Goal: Task Accomplishment & Management: Complete application form

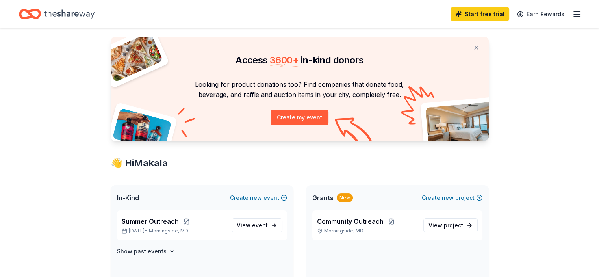
scroll to position [17, 0]
click at [257, 220] on span "View event" at bounding box center [252, 224] width 31 height 9
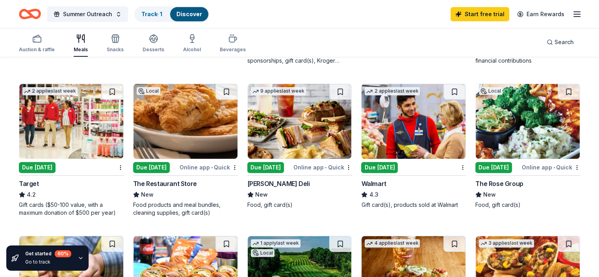
scroll to position [214, 0]
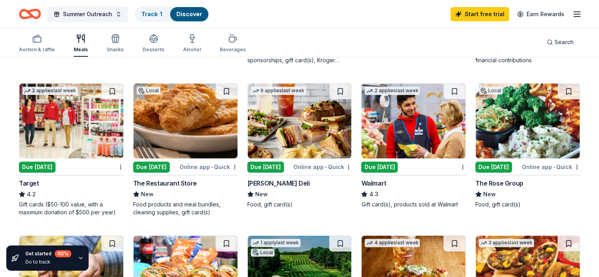
click at [98, 146] on img at bounding box center [71, 120] width 104 height 75
click at [409, 146] on img at bounding box center [413, 120] width 104 height 75
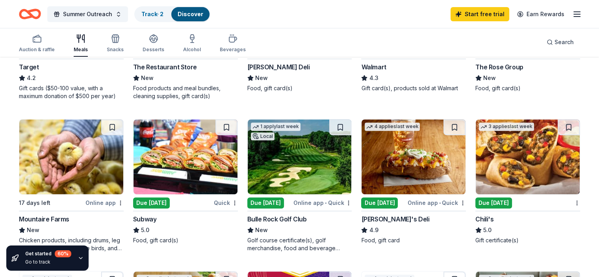
scroll to position [335, 0]
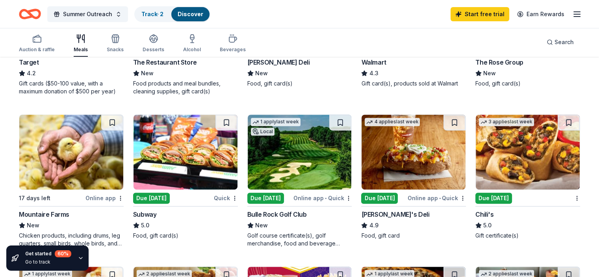
click at [209, 173] on img at bounding box center [185, 152] width 104 height 75
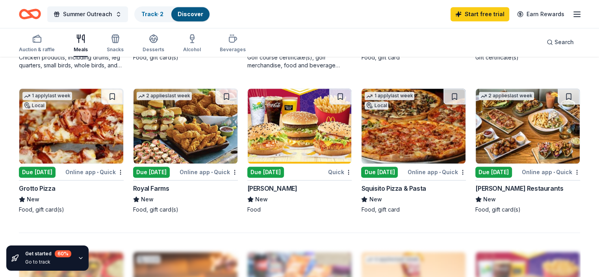
scroll to position [513, 0]
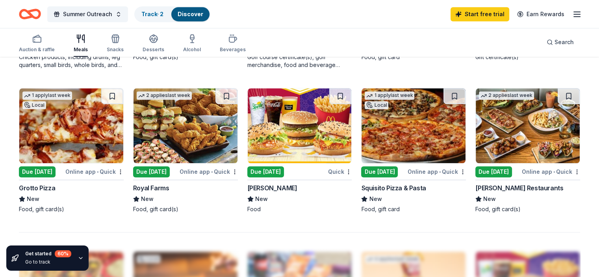
click at [291, 154] on img at bounding box center [300, 125] width 104 height 75
click at [324, 168] on div "Due [DATE]" at bounding box center [286, 172] width 79 height 10
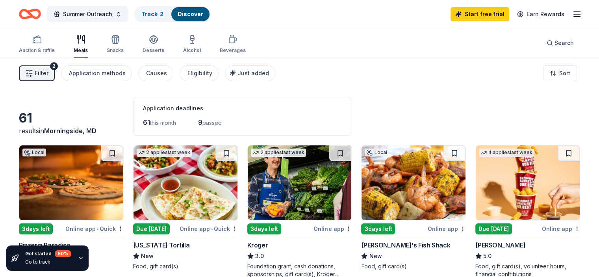
scroll to position [0, 0]
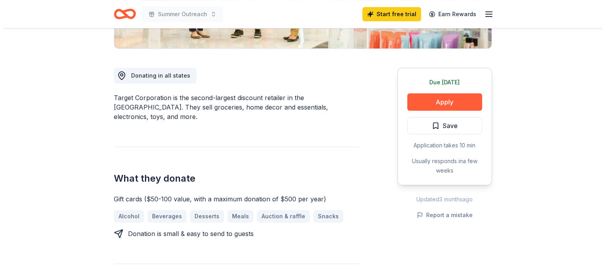
scroll to position [190, 0]
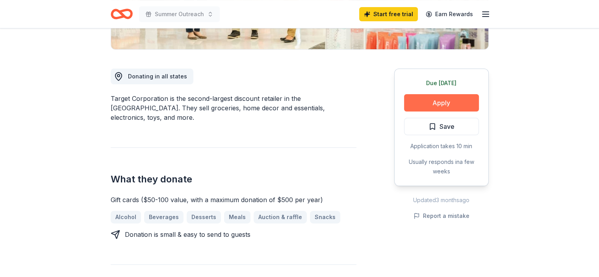
click at [413, 96] on button "Apply" at bounding box center [441, 102] width 75 height 17
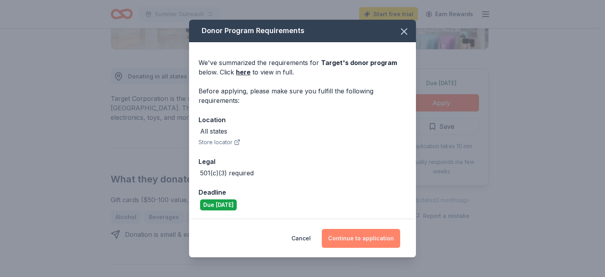
click at [372, 243] on button "Continue to application" at bounding box center [361, 238] width 78 height 19
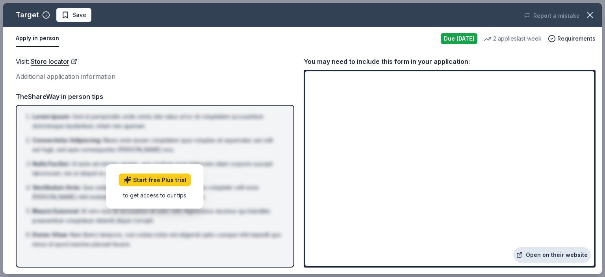
click at [547, 258] on link "Open on their website" at bounding box center [552, 255] width 78 height 16
click at [73, 15] on span "Save" at bounding box center [79, 14] width 14 height 9
drag, startPoint x: 91, startPoint y: 72, endPoint x: 112, endPoint y: 72, distance: 20.5
click at [112, 72] on div "Additional application information" at bounding box center [155, 76] width 278 height 10
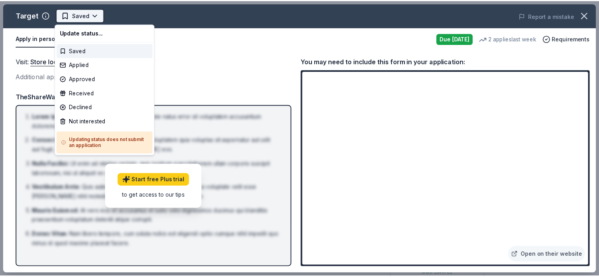
scroll to position [0, 0]
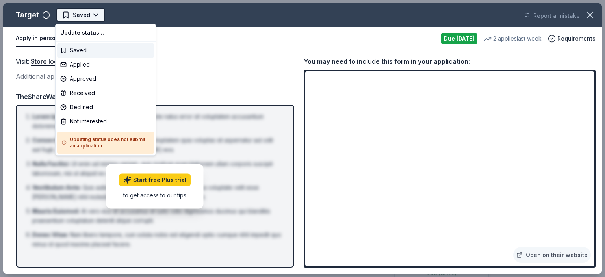
click at [87, 13] on html "Summer Outreach Saved Apply Due tomorrow Share Target 4.2 • 24 reviews 2 applie…" at bounding box center [302, 138] width 605 height 277
click at [87, 62] on div "Applied" at bounding box center [105, 64] width 97 height 14
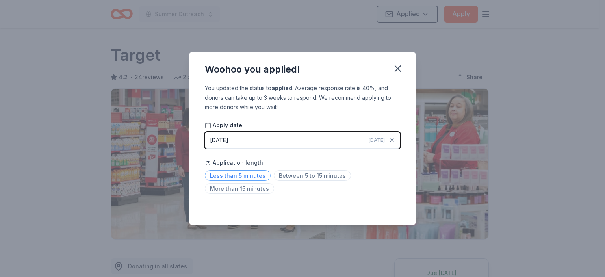
click at [254, 174] on span "Less than 5 minutes" at bounding box center [238, 175] width 66 height 11
click at [394, 70] on icon "button" at bounding box center [397, 68] width 11 height 11
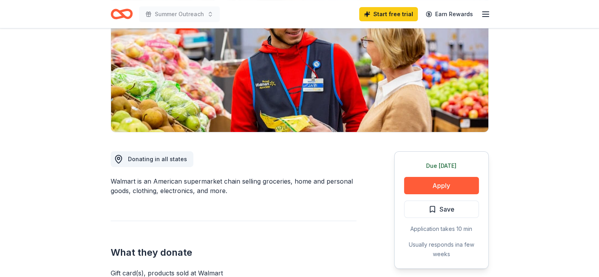
scroll to position [115, 0]
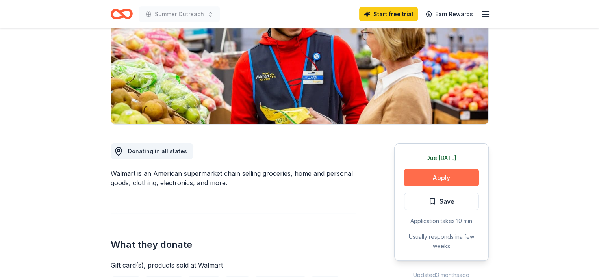
click at [444, 176] on button "Apply" at bounding box center [441, 177] width 75 height 17
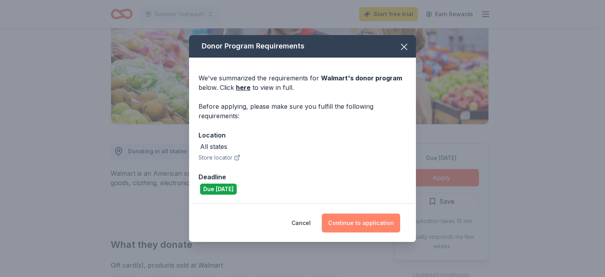
click at [375, 218] on button "Continue to application" at bounding box center [361, 222] width 78 height 19
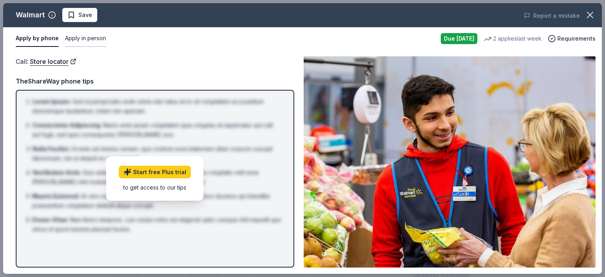
click at [84, 39] on button "Apply in person" at bounding box center [85, 38] width 41 height 17
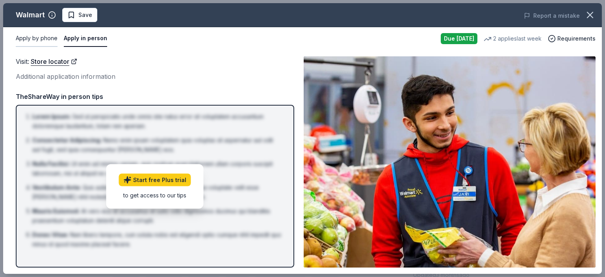
click at [46, 45] on button "Apply by phone" at bounding box center [37, 38] width 42 height 17
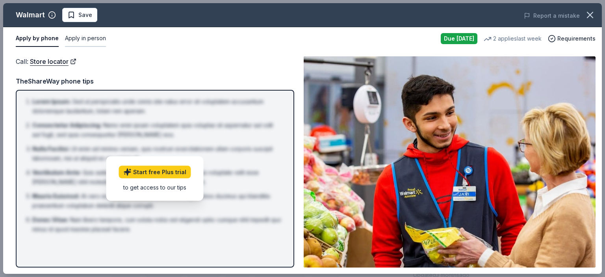
click at [81, 43] on button "Apply in person" at bounding box center [85, 38] width 41 height 17
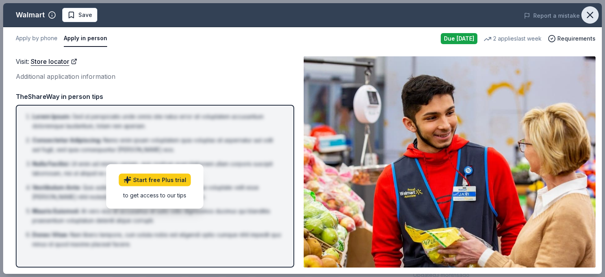
click at [585, 14] on icon "button" at bounding box center [589, 14] width 11 height 11
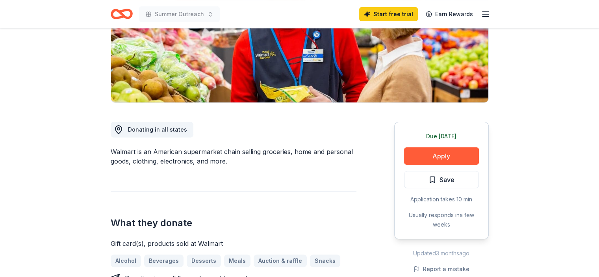
scroll to position [0, 0]
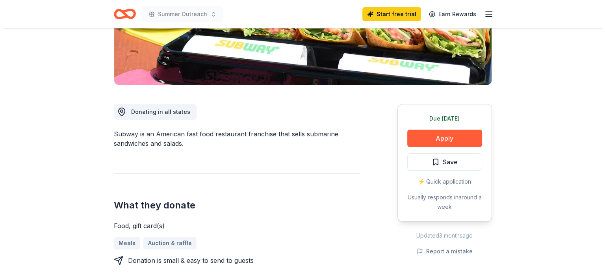
scroll to position [157, 0]
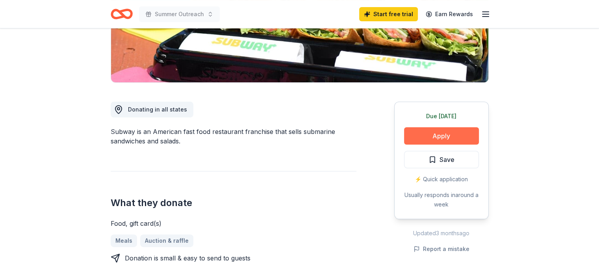
click at [441, 137] on button "Apply" at bounding box center [441, 135] width 75 height 17
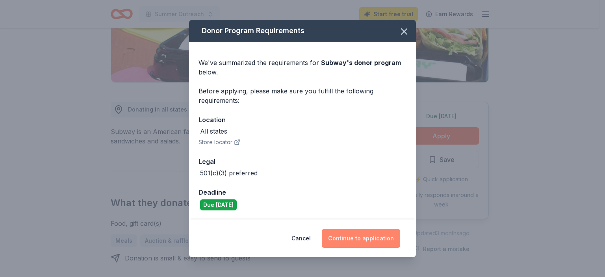
click at [359, 241] on button "Continue to application" at bounding box center [361, 238] width 78 height 19
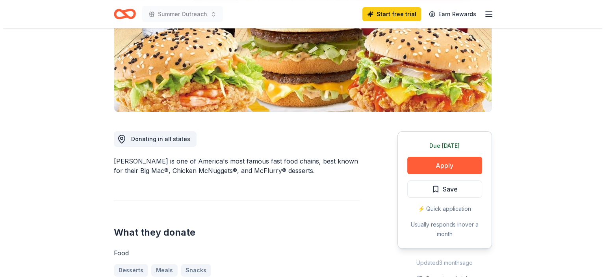
scroll to position [133, 0]
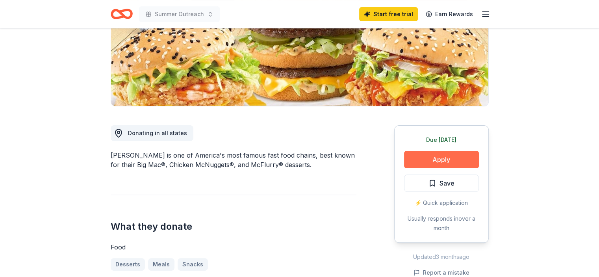
click at [417, 159] on button "Apply" at bounding box center [441, 159] width 75 height 17
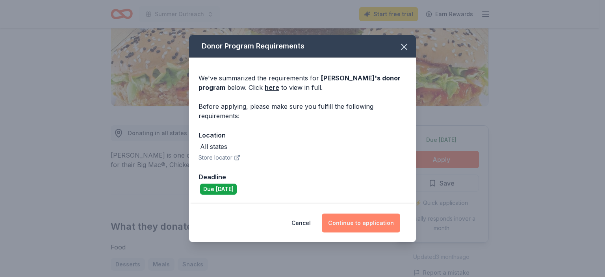
click at [350, 217] on button "Continue to application" at bounding box center [361, 222] width 78 height 19
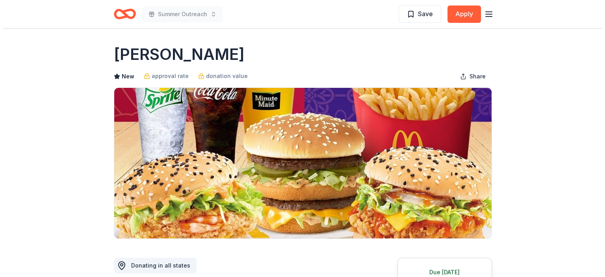
scroll to position [1, 0]
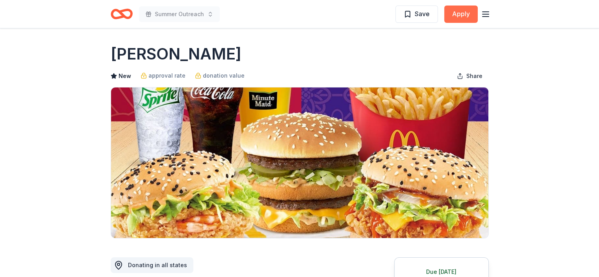
click at [457, 16] on button "Apply" at bounding box center [460, 14] width 33 height 17
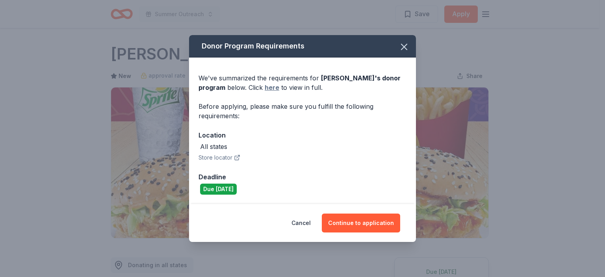
click at [273, 86] on link "here" at bounding box center [272, 87] width 15 height 9
click at [363, 220] on button "Continue to application" at bounding box center [361, 222] width 78 height 19
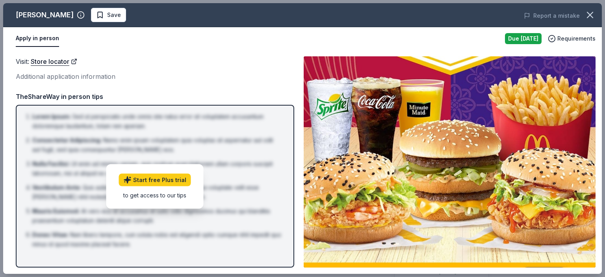
click at [541, 35] on div "Due [DATE]" at bounding box center [523, 38] width 37 height 11
click at [174, 176] on link "Start free Plus trial" at bounding box center [155, 179] width 72 height 13
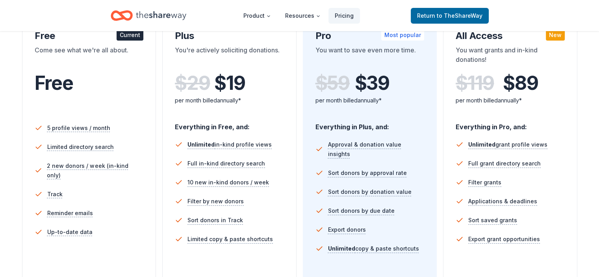
scroll to position [152, 0]
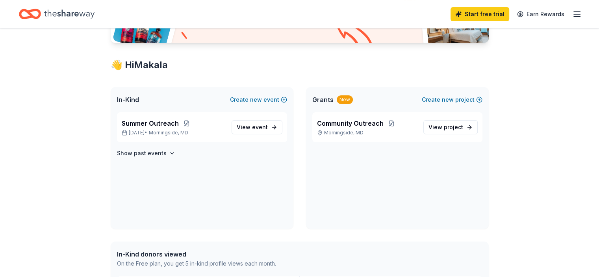
scroll to position [115, 0]
click at [254, 125] on span "event" at bounding box center [260, 127] width 16 height 7
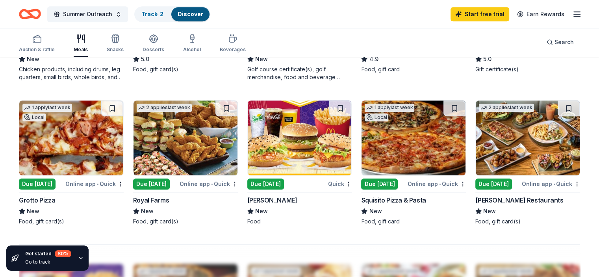
scroll to position [550, 0]
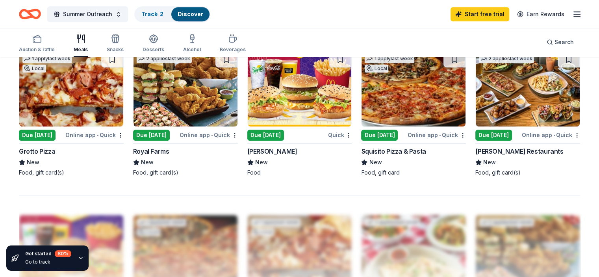
click at [206, 112] on img at bounding box center [185, 89] width 104 height 75
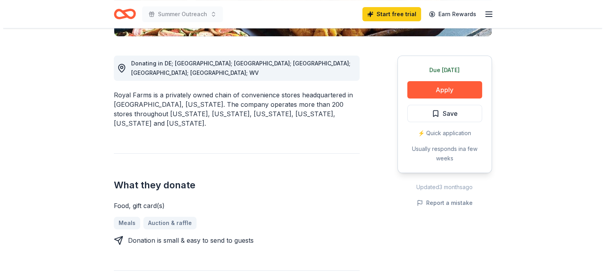
scroll to position [203, 0]
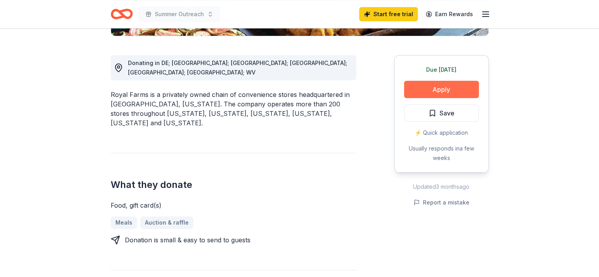
click at [437, 89] on button "Apply" at bounding box center [441, 89] width 75 height 17
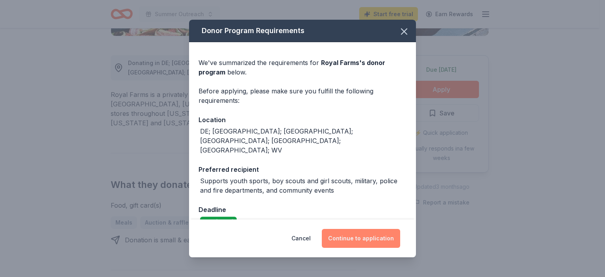
click at [371, 233] on button "Continue to application" at bounding box center [361, 238] width 78 height 19
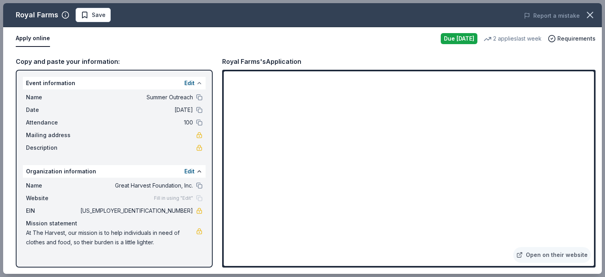
click at [197, 82] on button at bounding box center [199, 83] width 6 height 6
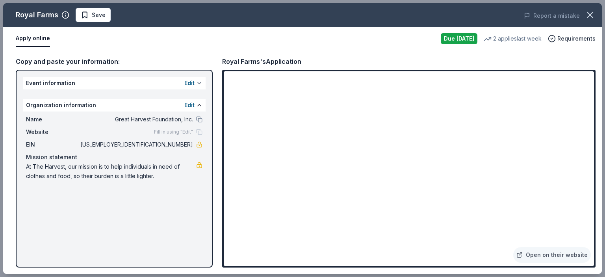
click at [197, 82] on button at bounding box center [199, 83] width 6 height 6
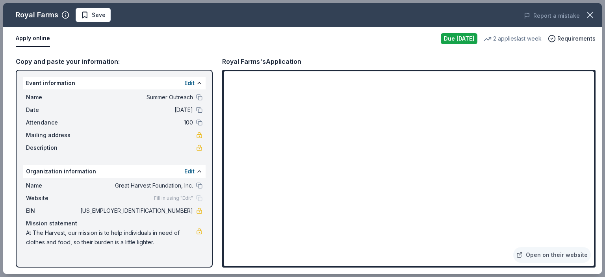
click at [176, 96] on span "Summer Outreach" at bounding box center [136, 97] width 114 height 9
click at [189, 83] on button "Edit" at bounding box center [189, 82] width 10 height 9
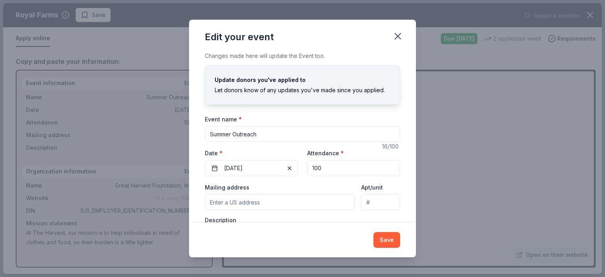
click at [276, 136] on input "Summer Outreach" at bounding box center [302, 134] width 195 height 16
click at [234, 133] on input "Summer Outreach" at bounding box center [302, 134] width 195 height 16
drag, startPoint x: 271, startPoint y: 139, endPoint x: 180, endPoint y: 127, distance: 92.5
click at [180, 127] on div "Edit your event Changes made here will update the Event too. Update donors you'…" at bounding box center [302, 138] width 605 height 277
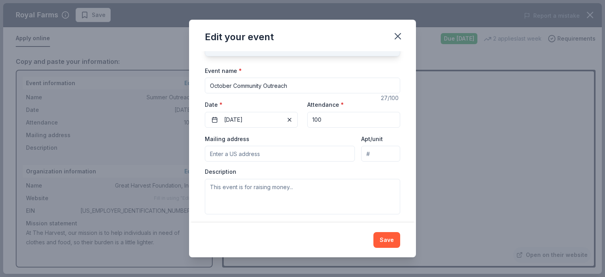
scroll to position [52, 0]
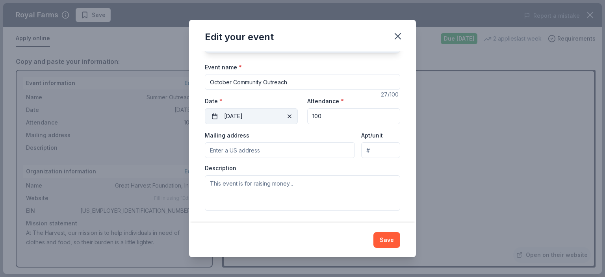
type input "October Community Outreach"
click at [221, 114] on button "[DATE]" at bounding box center [251, 116] width 93 height 16
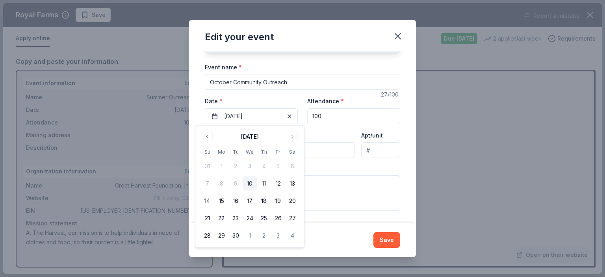
click at [277, 98] on label "Date *" at bounding box center [251, 101] width 93 height 8
click at [277, 108] on button "[DATE]" at bounding box center [251, 116] width 93 height 16
click at [389, 234] on button "Save" at bounding box center [386, 240] width 27 height 16
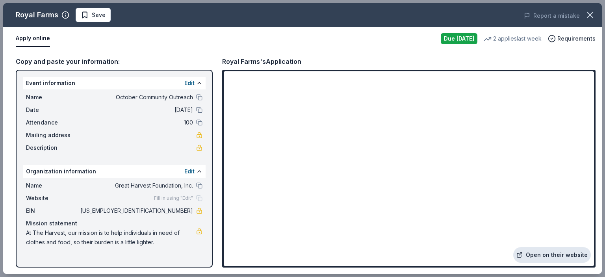
click at [546, 254] on link "Open on their website" at bounding box center [552, 255] width 78 height 16
